Goal: Communication & Community: Answer question/provide support

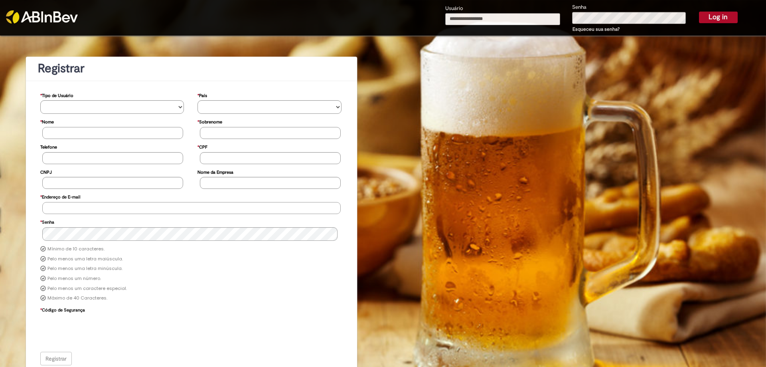
type input "**********"
click at [714, 15] on button "Log in" at bounding box center [718, 17] width 39 height 11
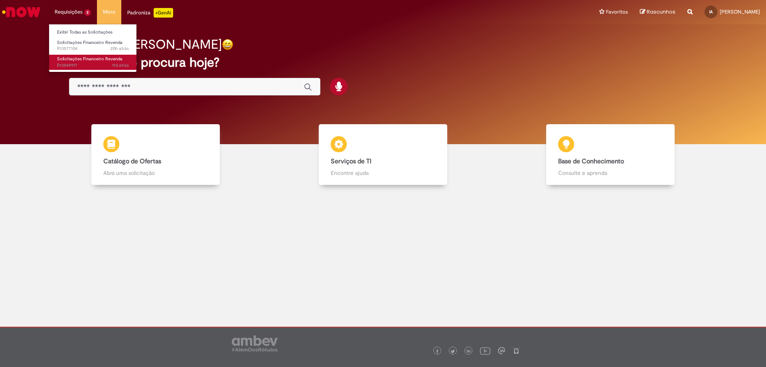
click at [79, 65] on span "11d atrás 11 dias atrás R13549917" at bounding box center [93, 65] width 72 height 6
click at [91, 65] on span "11d atrás 11 dias atrás R13549917" at bounding box center [93, 65] width 72 height 6
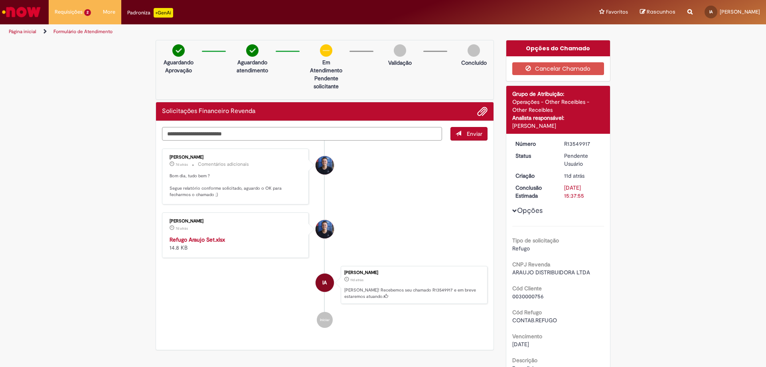
click at [343, 134] on textarea "Digite sua mensagem aqui..." at bounding box center [302, 134] width 280 height 14
type textarea "**********"
click at [452, 138] on button "Enviar" at bounding box center [469, 134] width 37 height 14
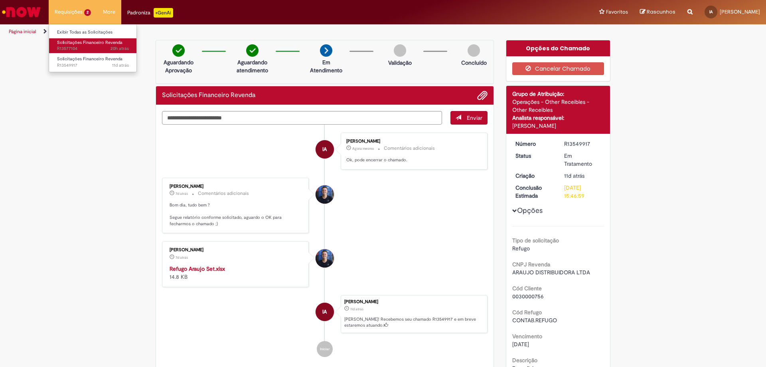
click at [69, 43] on span "Solicitações Financeiro Revenda" at bounding box center [89, 43] width 65 height 6
click at [77, 47] on span "20h atrás 20 horas atrás R13577104" at bounding box center [93, 48] width 72 height 6
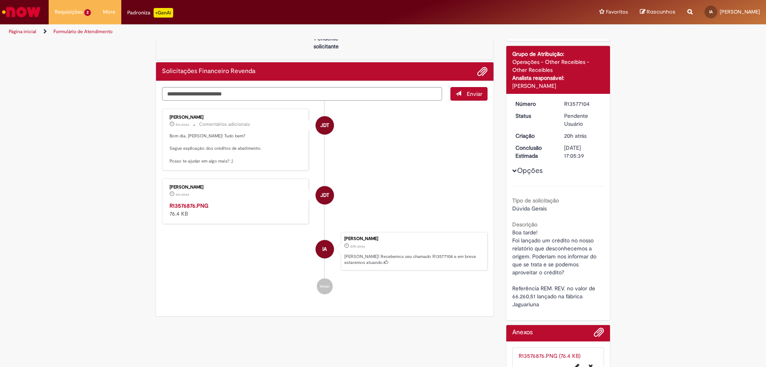
scroll to position [80, 0]
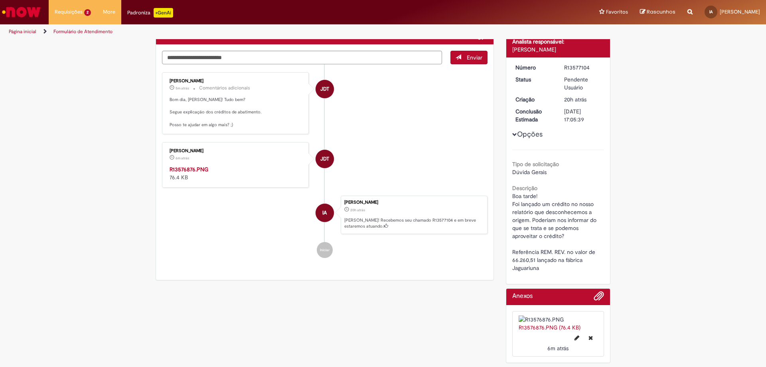
click at [218, 165] on img "Histórico de tíquete" at bounding box center [236, 165] width 133 height 0
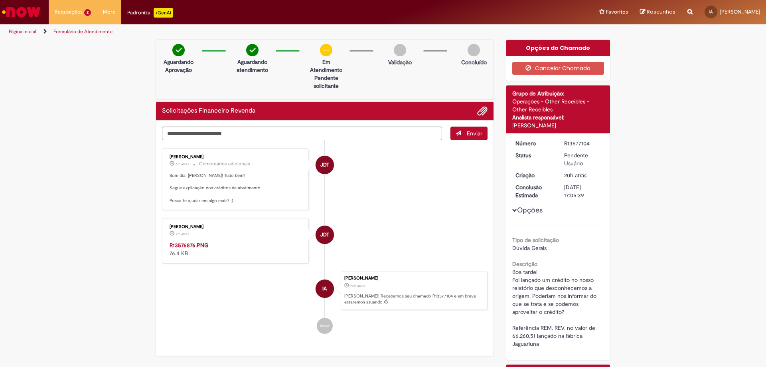
scroll to position [0, 0]
